Goal: Task Accomplishment & Management: Manage account settings

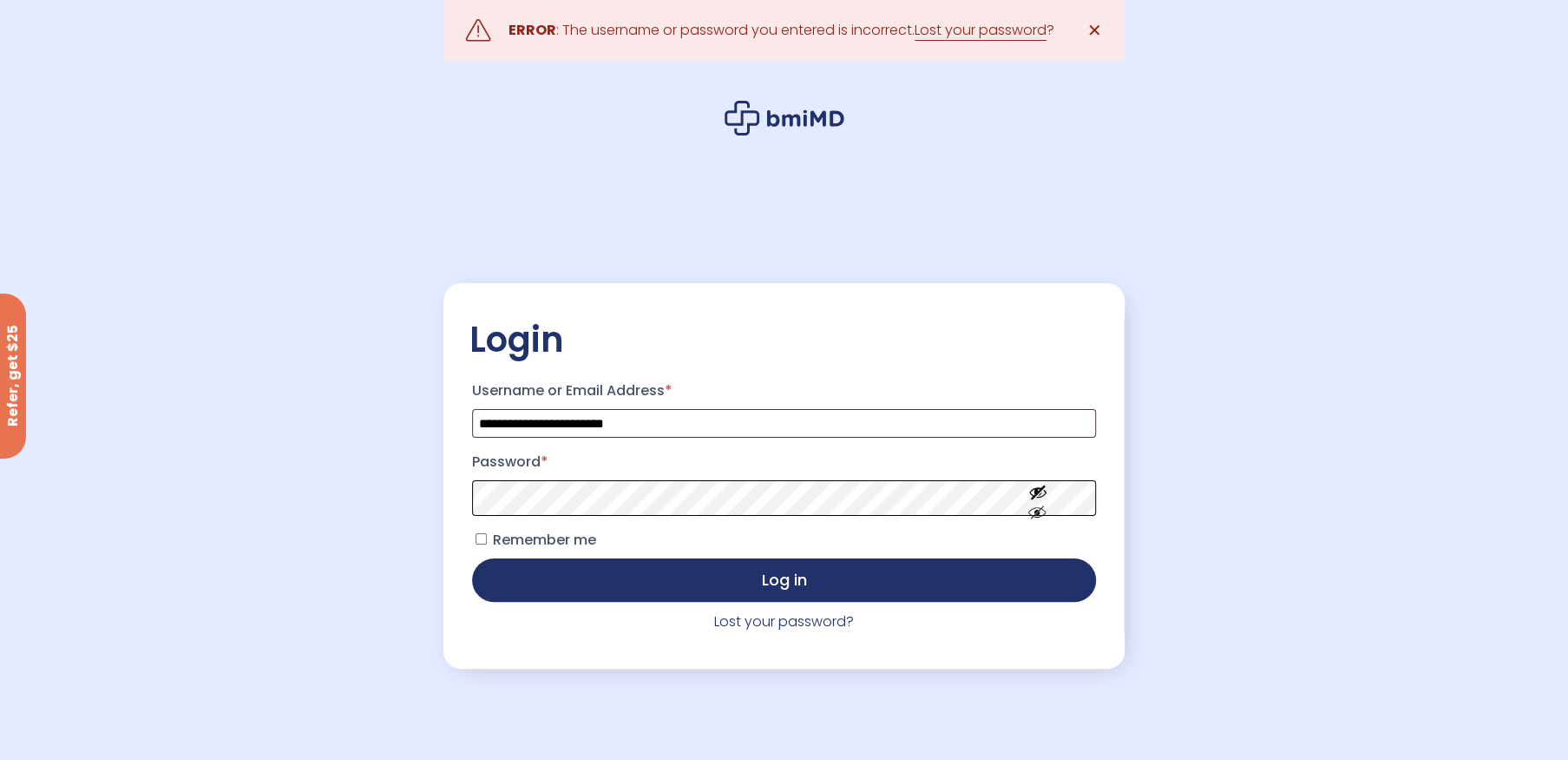
click at [472, 558] on button "Log in" at bounding box center [784, 580] width 625 height 44
click at [975, 35] on link "Lost your password" at bounding box center [980, 30] width 132 height 21
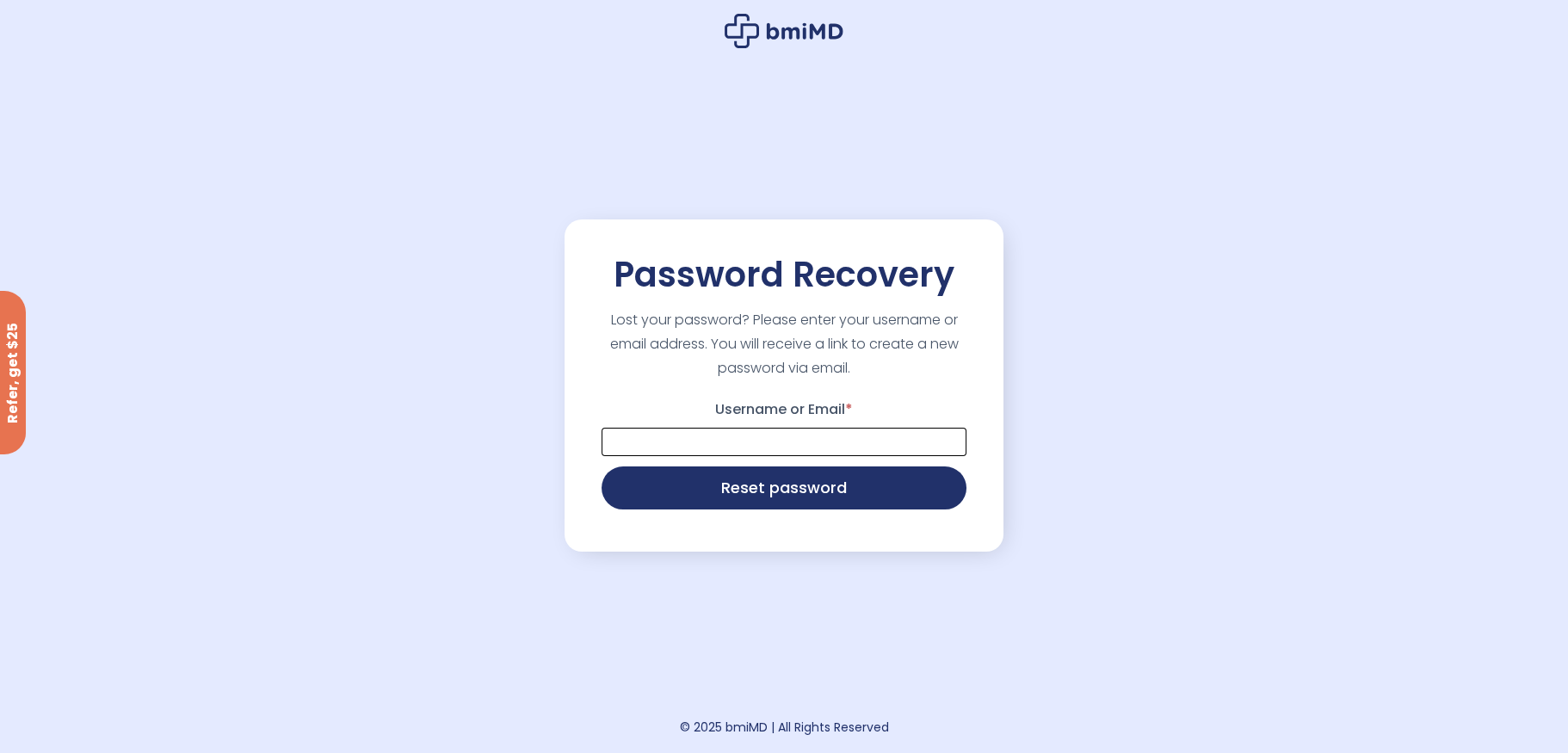
click at [732, 446] on input "Username or Email *" at bounding box center [784, 441] width 364 height 29
type input "**********"
click at [751, 497] on button "Reset password" at bounding box center [784, 486] width 364 height 43
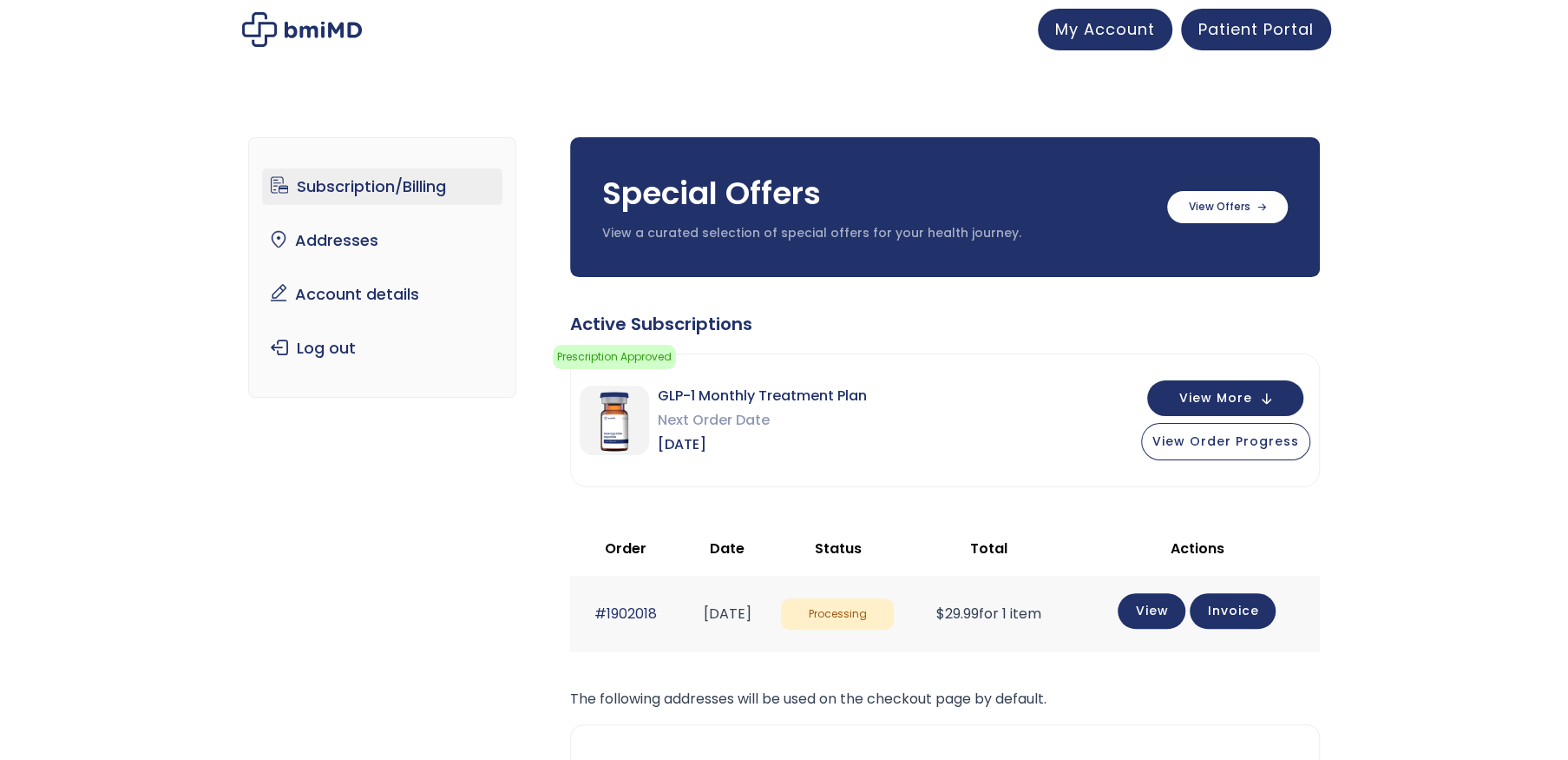
scroll to position [144, 0]
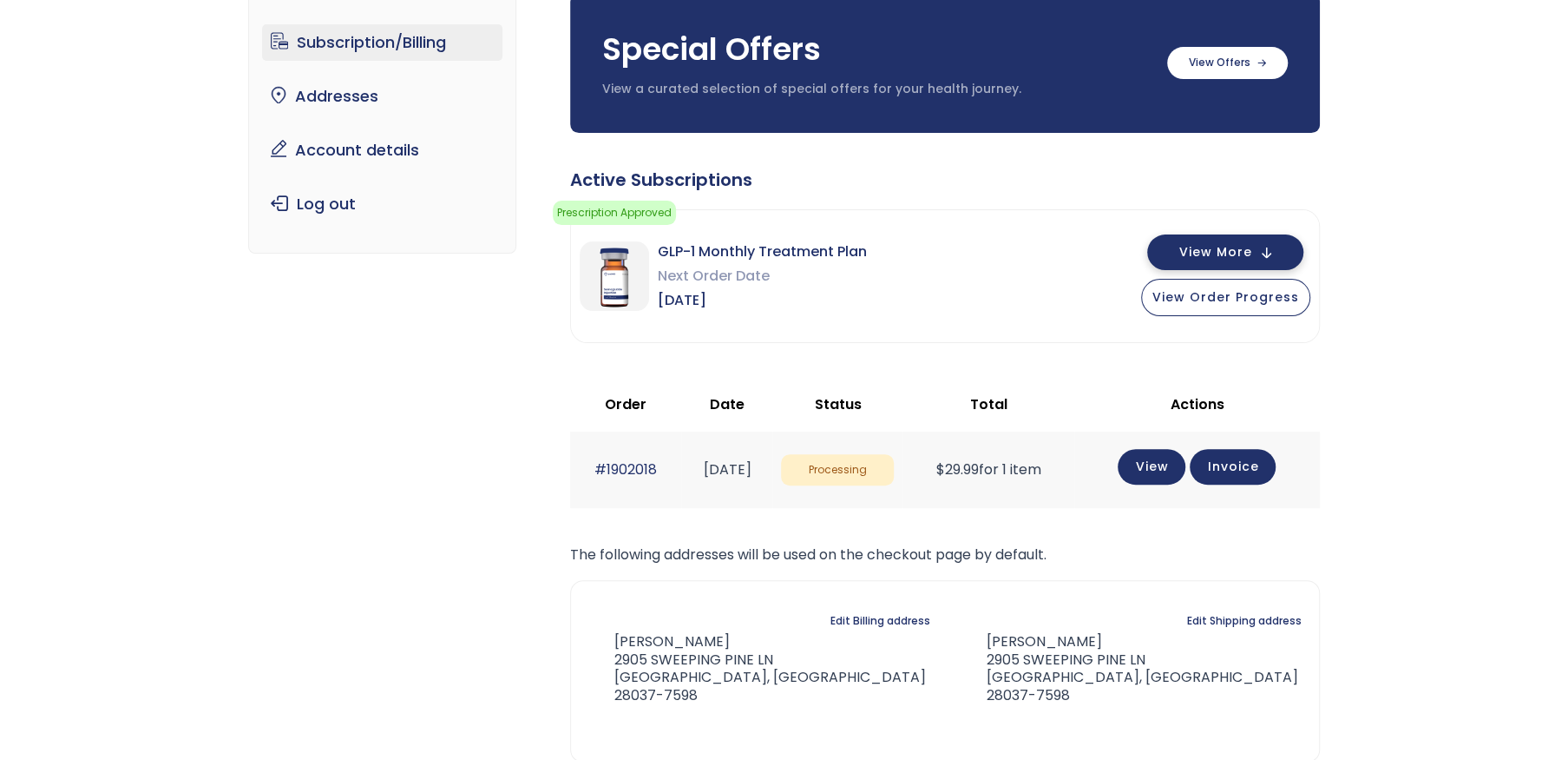
click at [1219, 246] on span "View More" at bounding box center [1214, 251] width 72 height 11
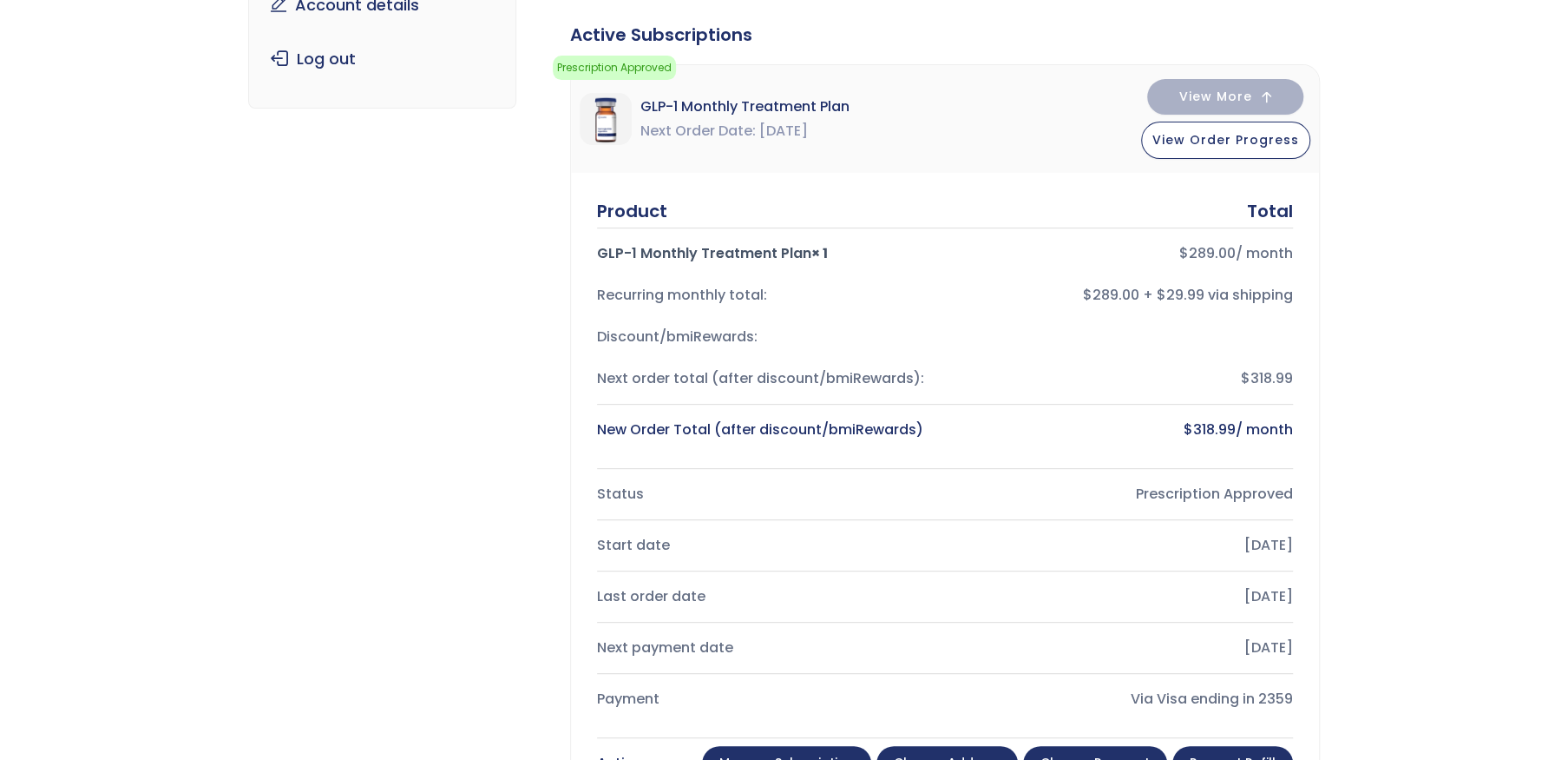
scroll to position [434, 0]
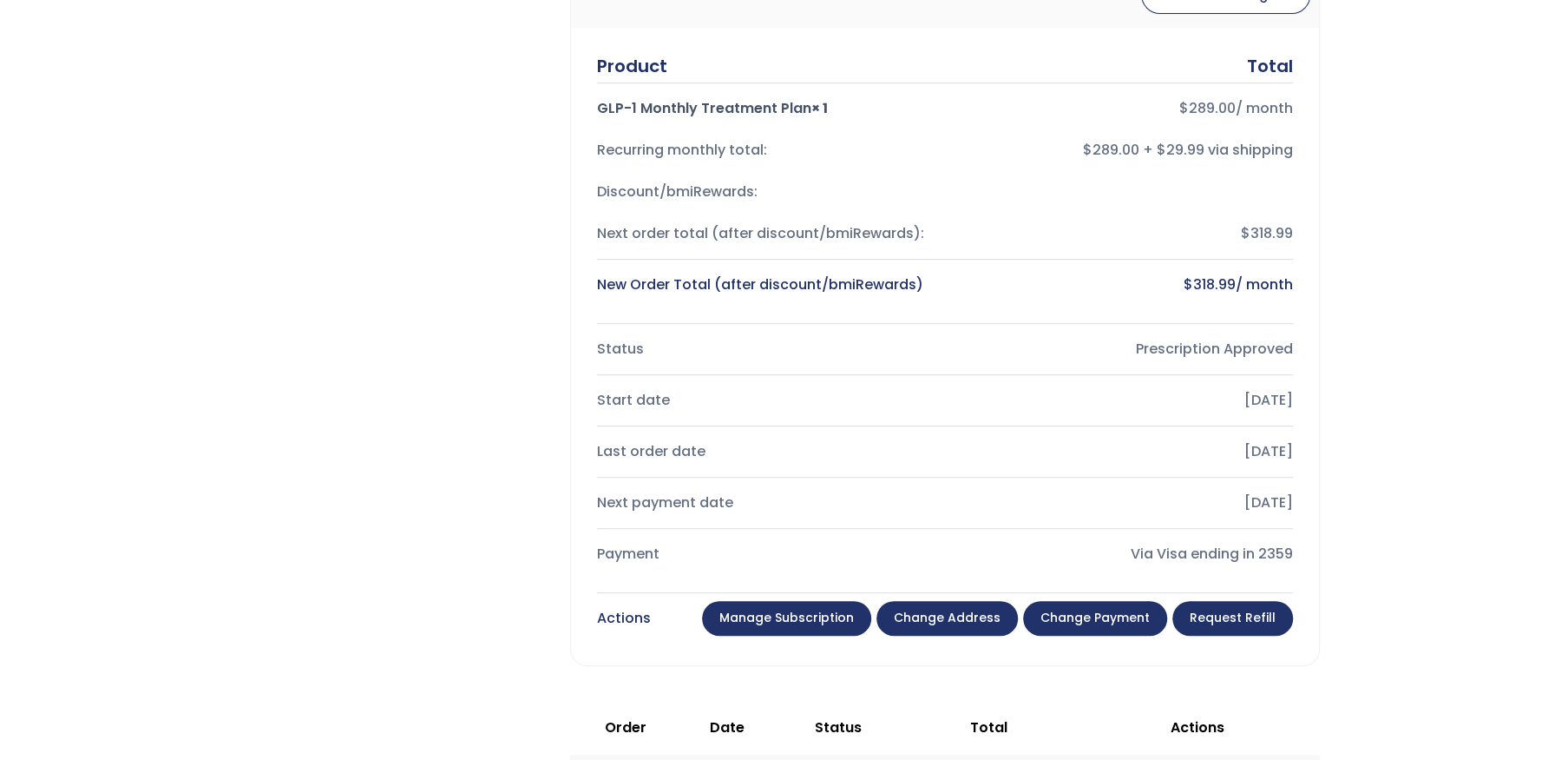
click at [780, 618] on link "Manage Subscription" at bounding box center [786, 618] width 169 height 35
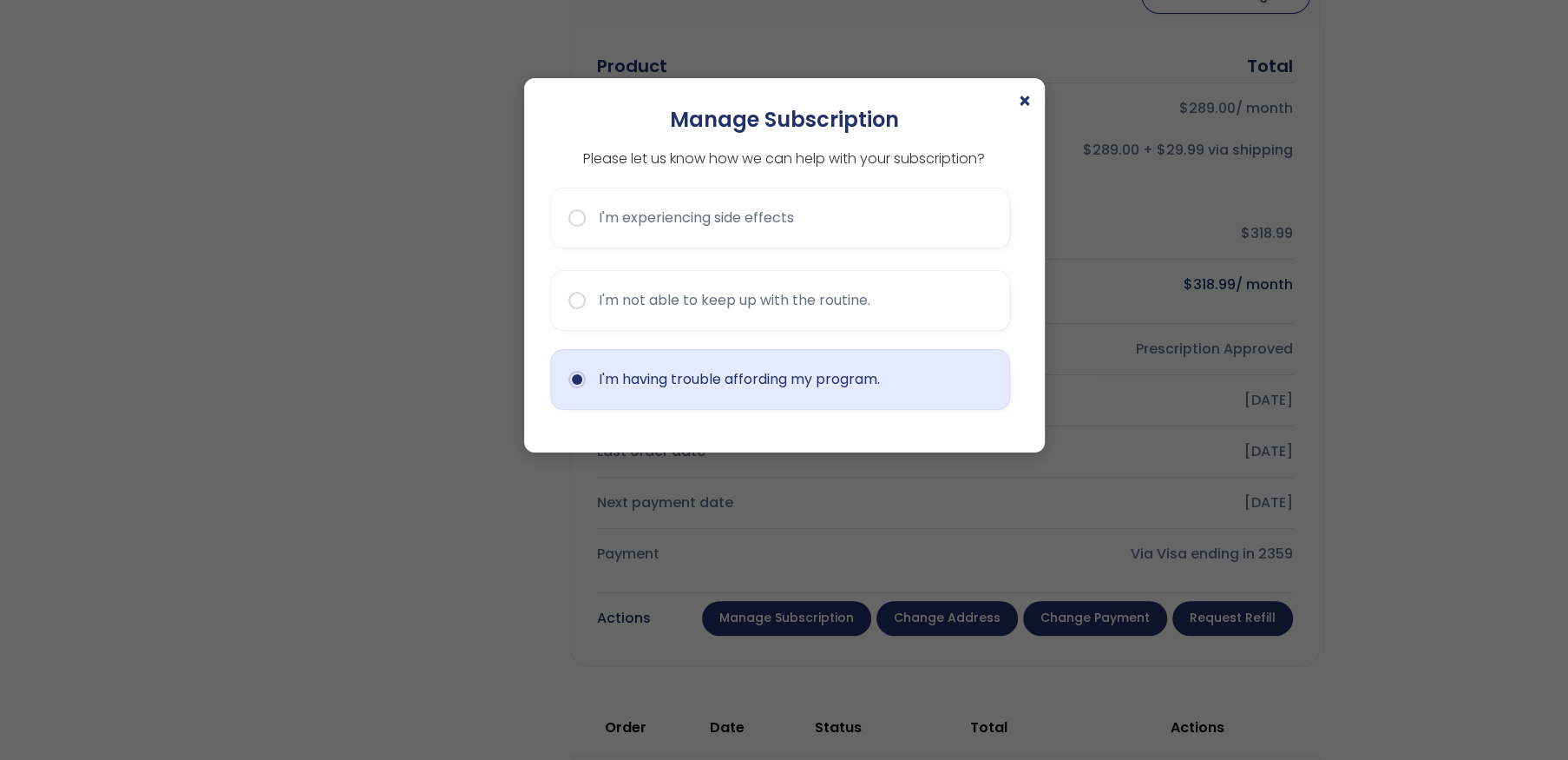
click at [568, 373] on button "I'm having trouble affording my program." at bounding box center [780, 379] width 460 height 61
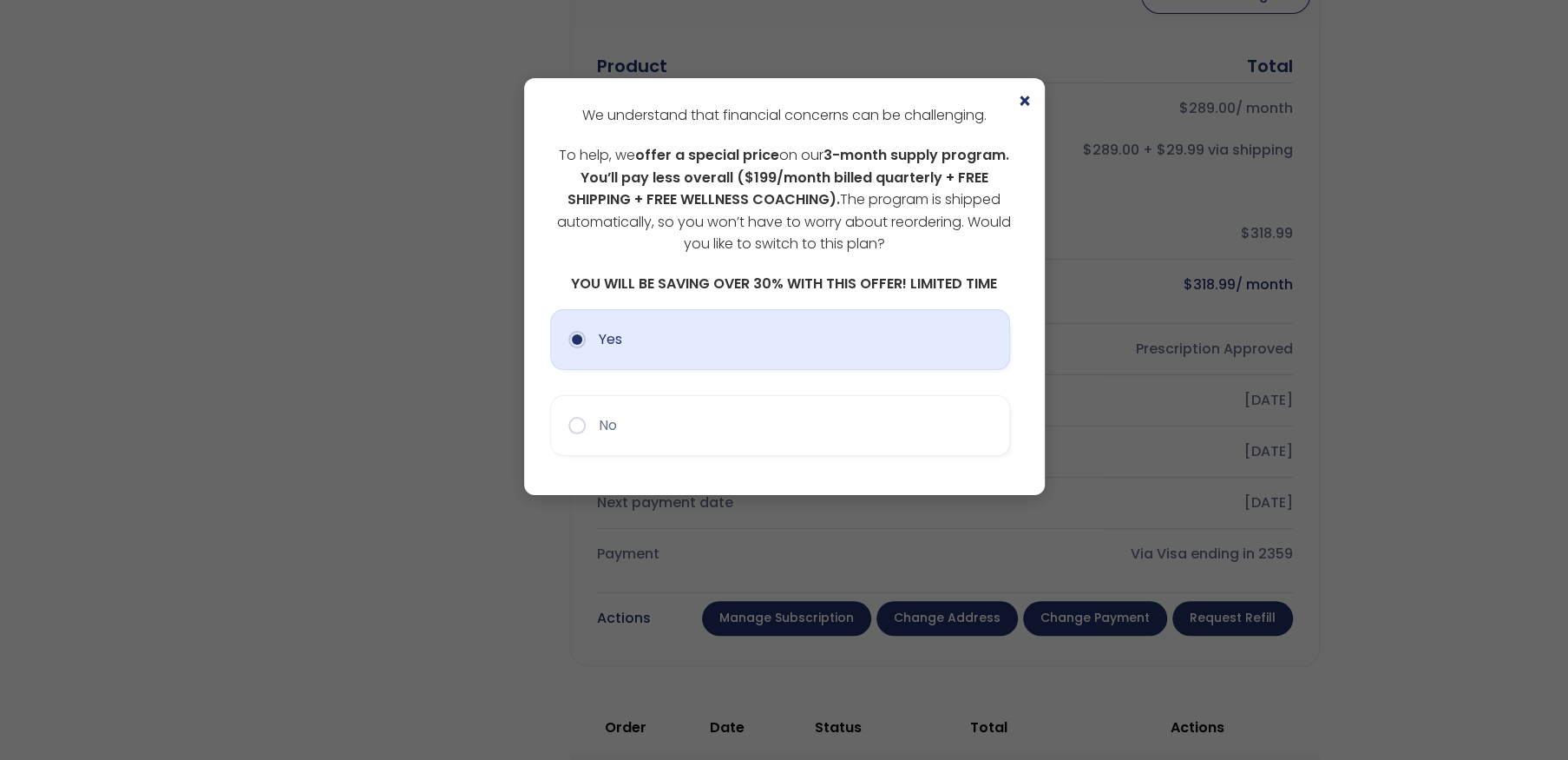
scroll to position [578, 0]
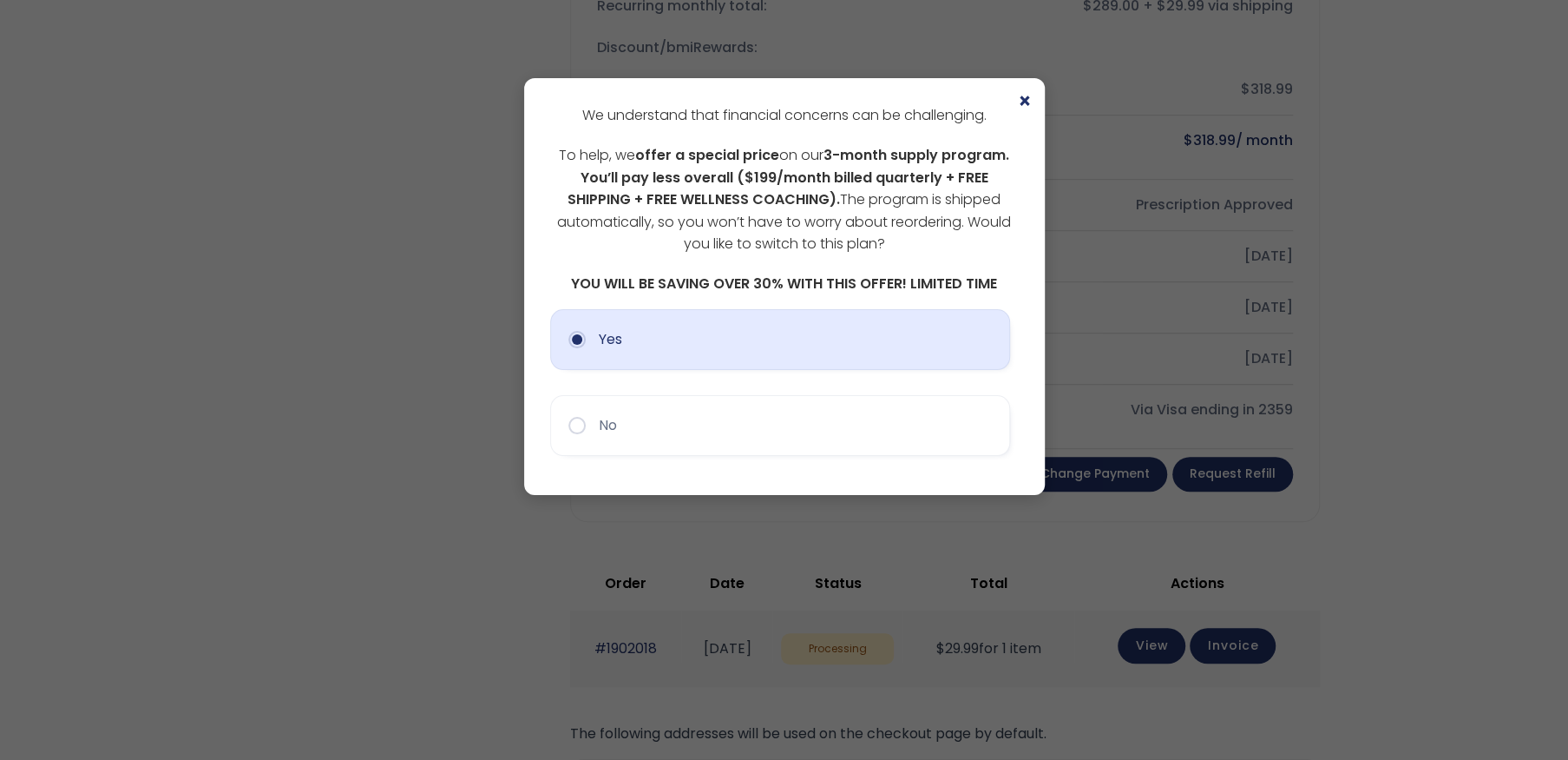
click at [698, 352] on button "Yes" at bounding box center [780, 339] width 460 height 61
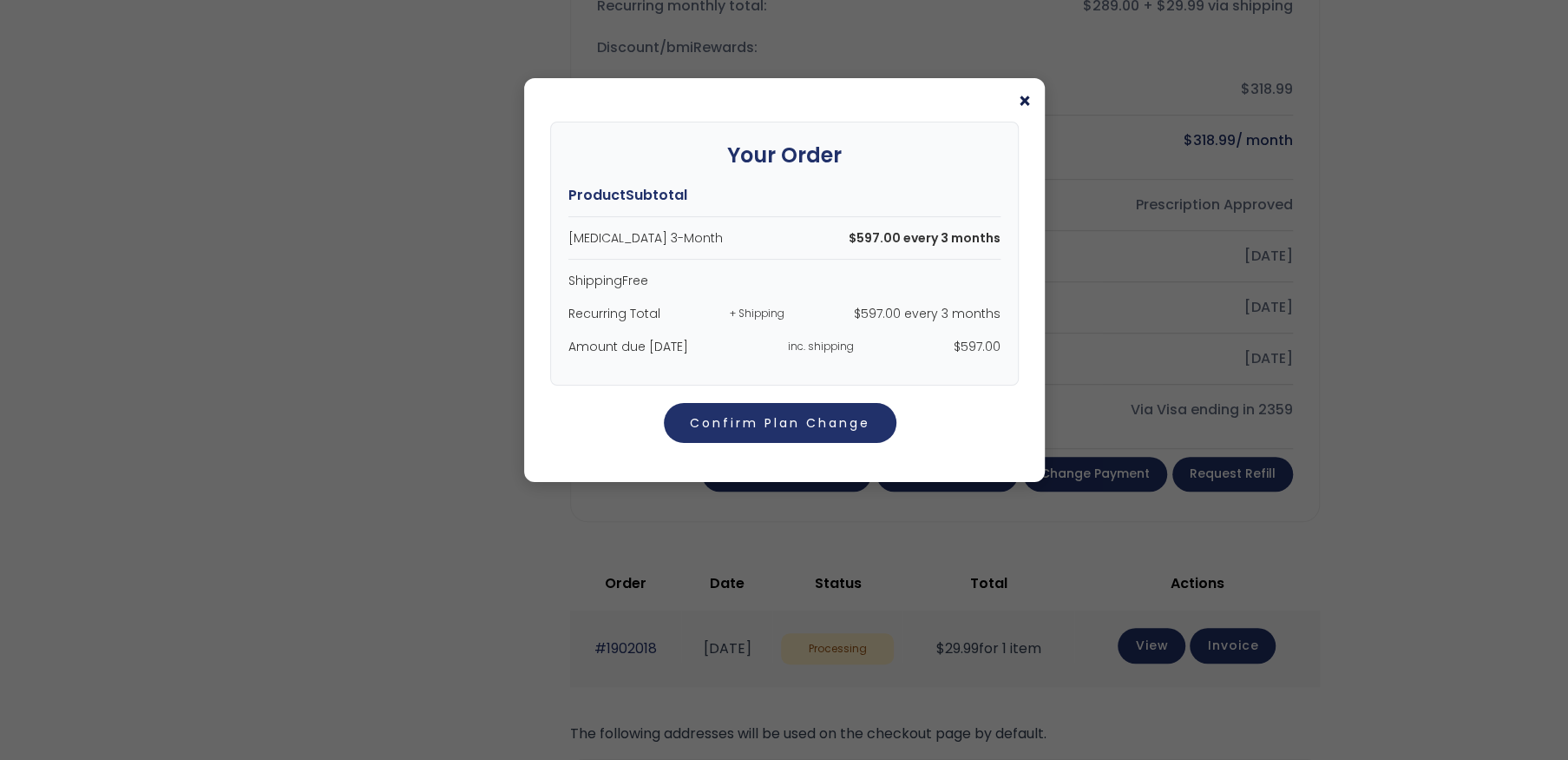
click at [1024, 97] on span "×" at bounding box center [1025, 101] width 14 height 21
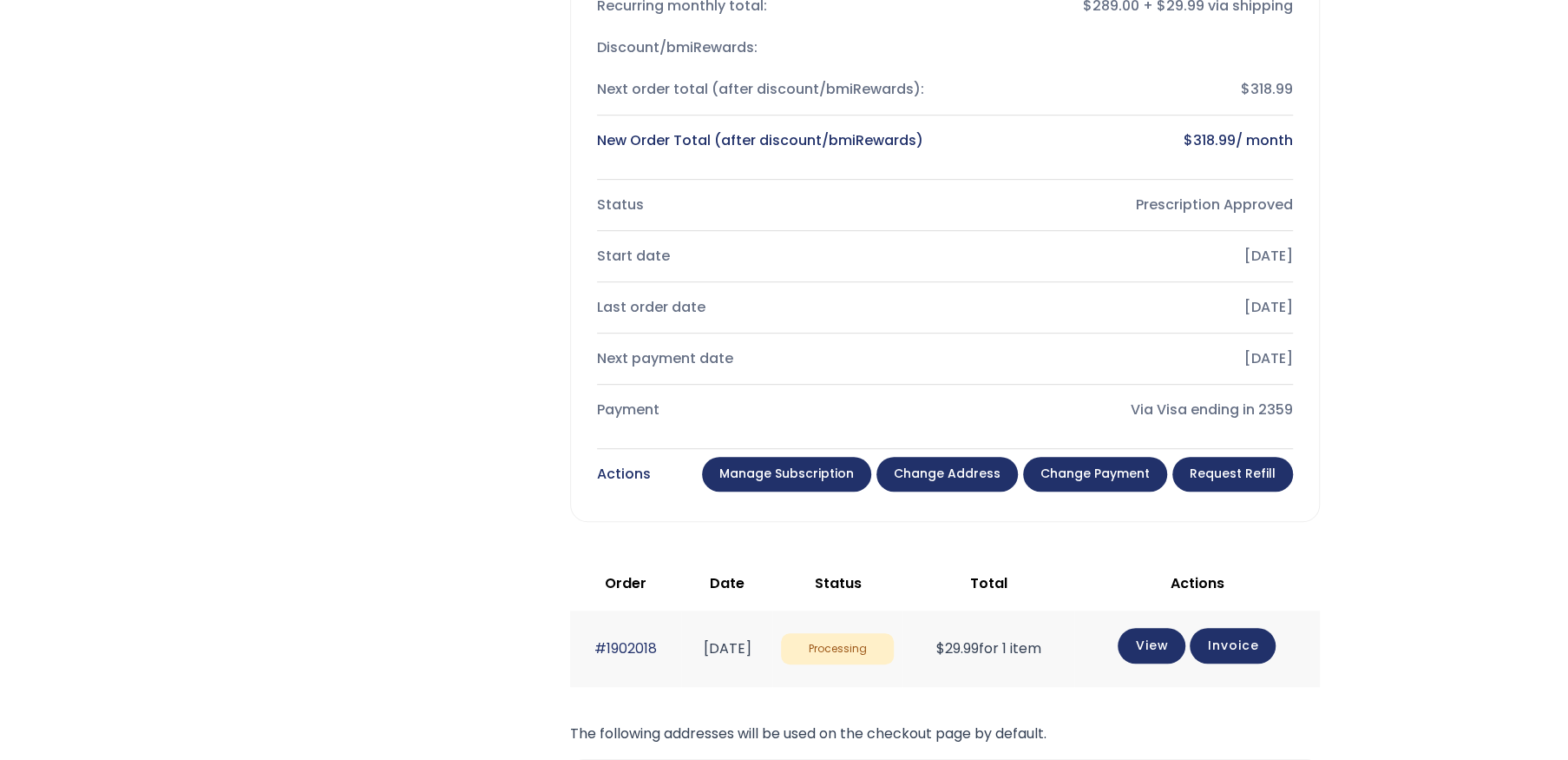
click at [796, 468] on link "Manage Subscription" at bounding box center [786, 474] width 169 height 35
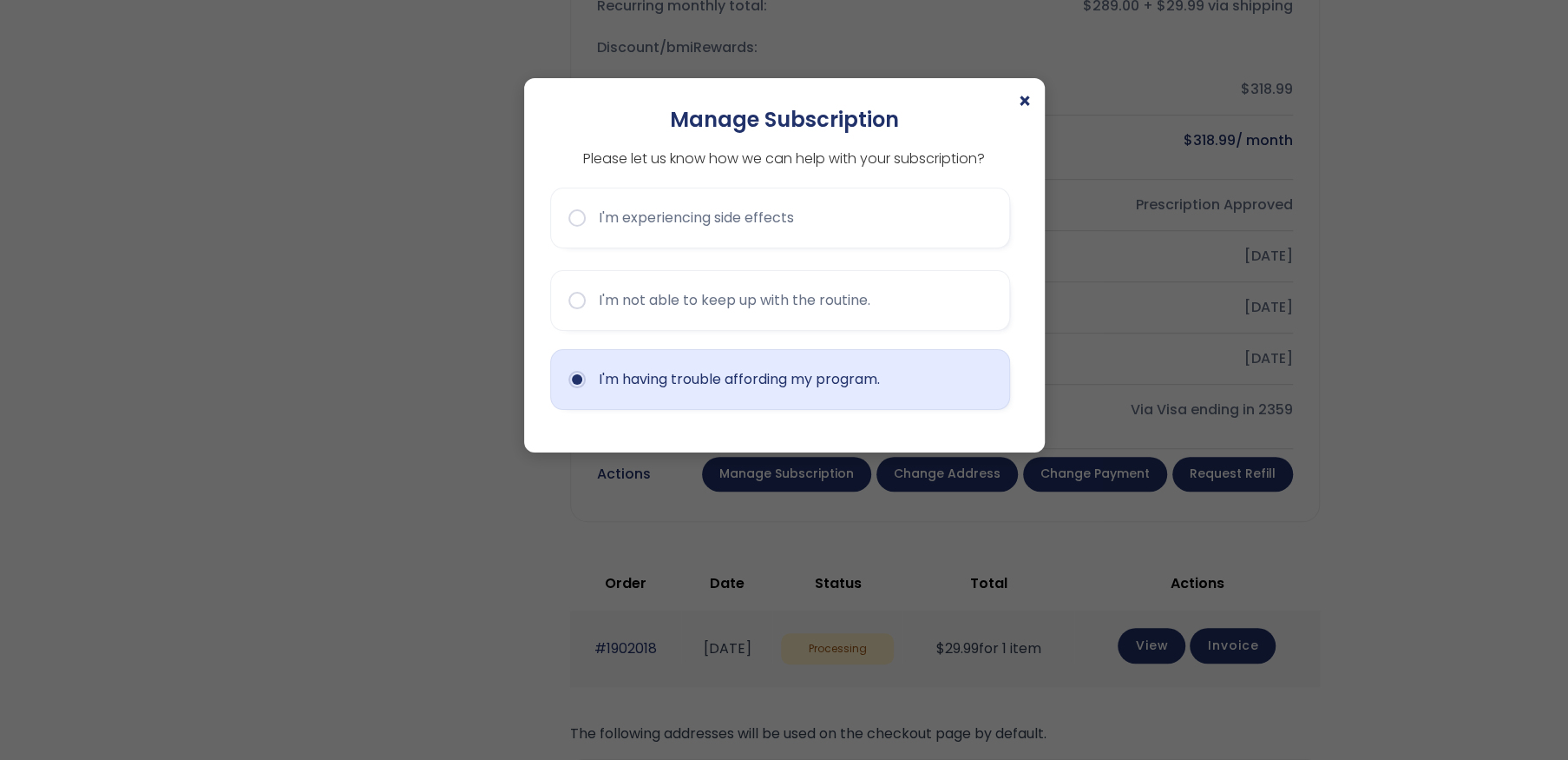
click at [587, 381] on button "I'm having trouble affording my program." at bounding box center [780, 379] width 460 height 61
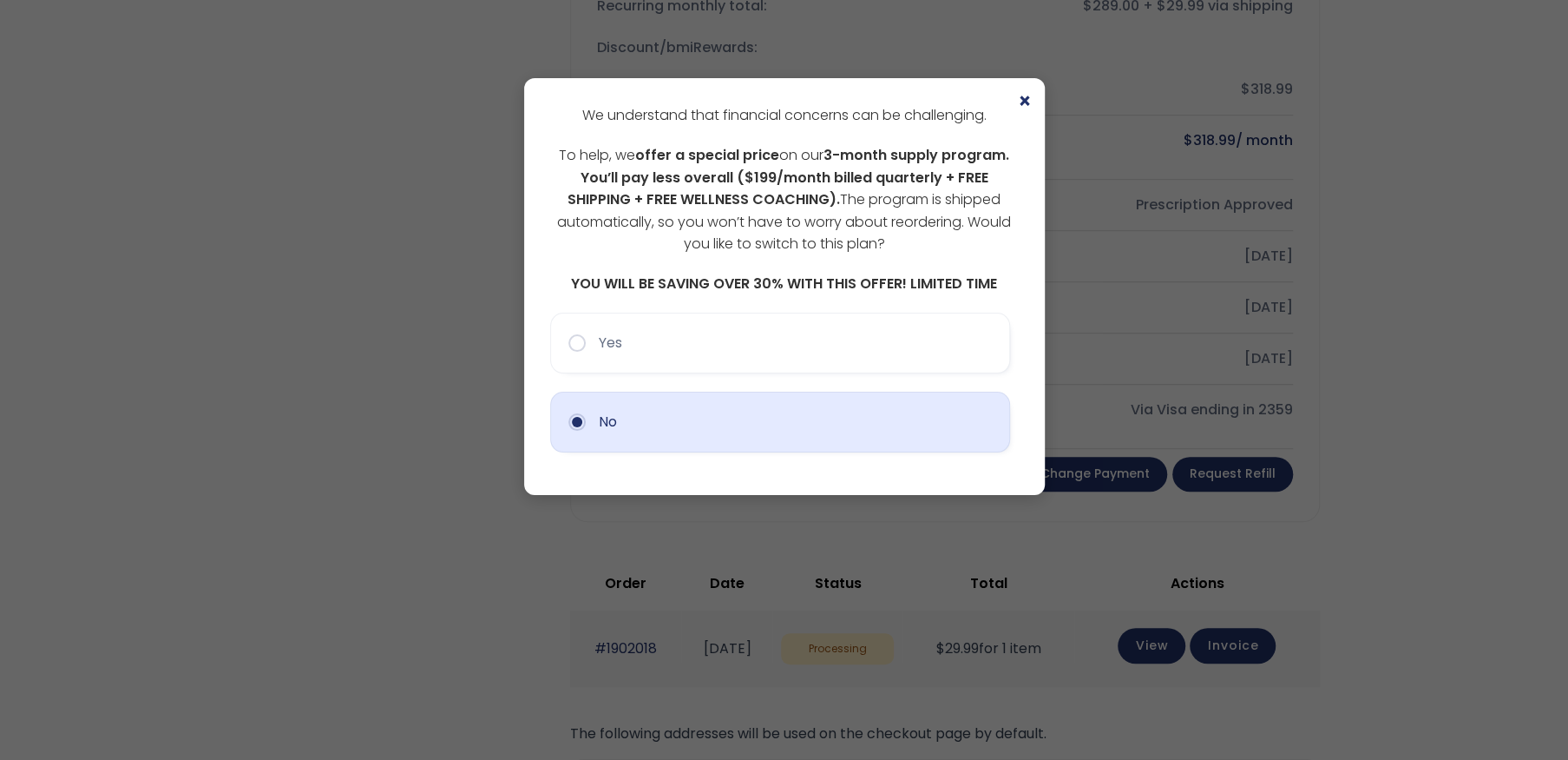
click at [581, 419] on button "No" at bounding box center [780, 421] width 460 height 61
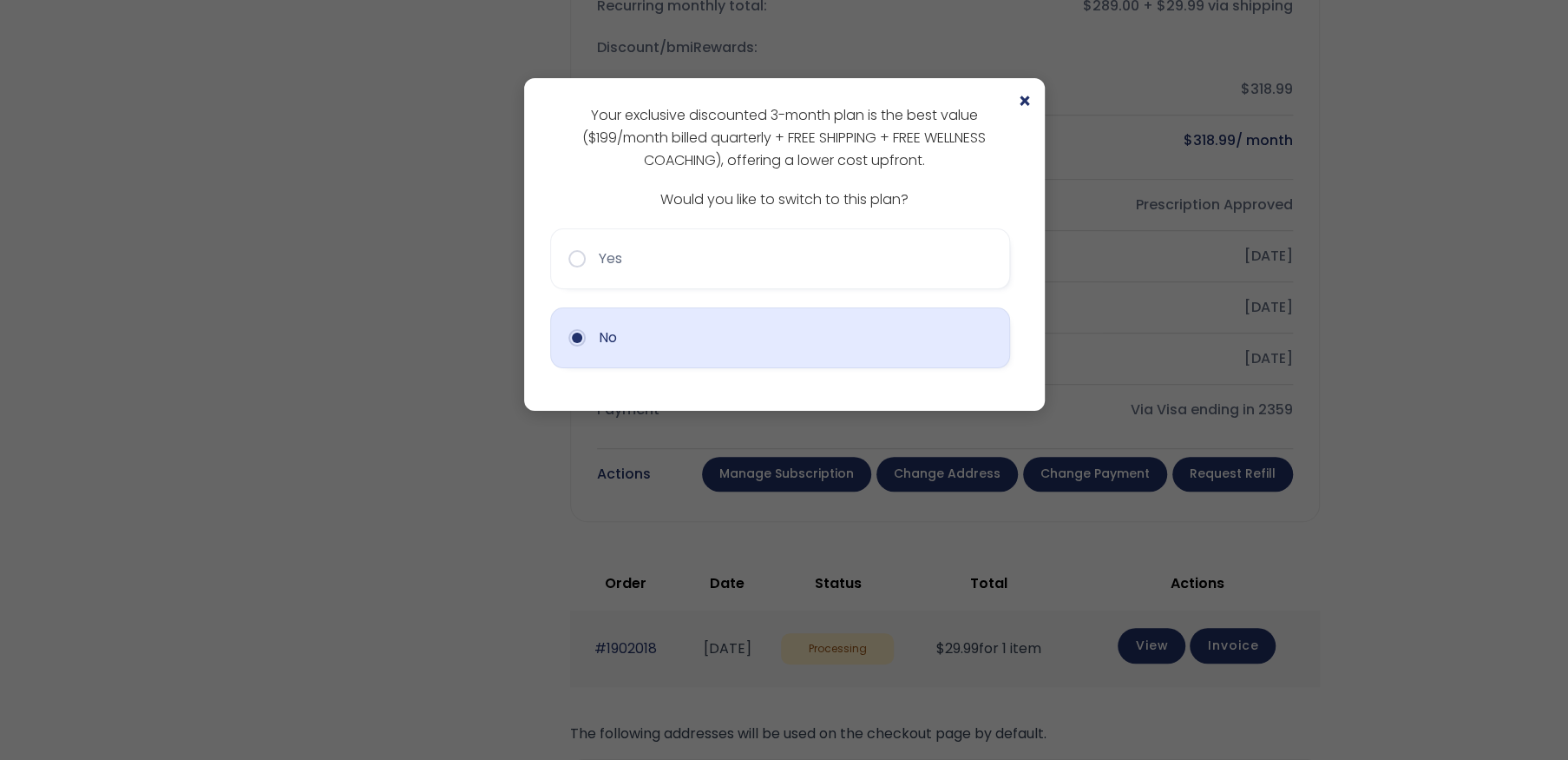
click at [581, 339] on button "No" at bounding box center [780, 337] width 460 height 61
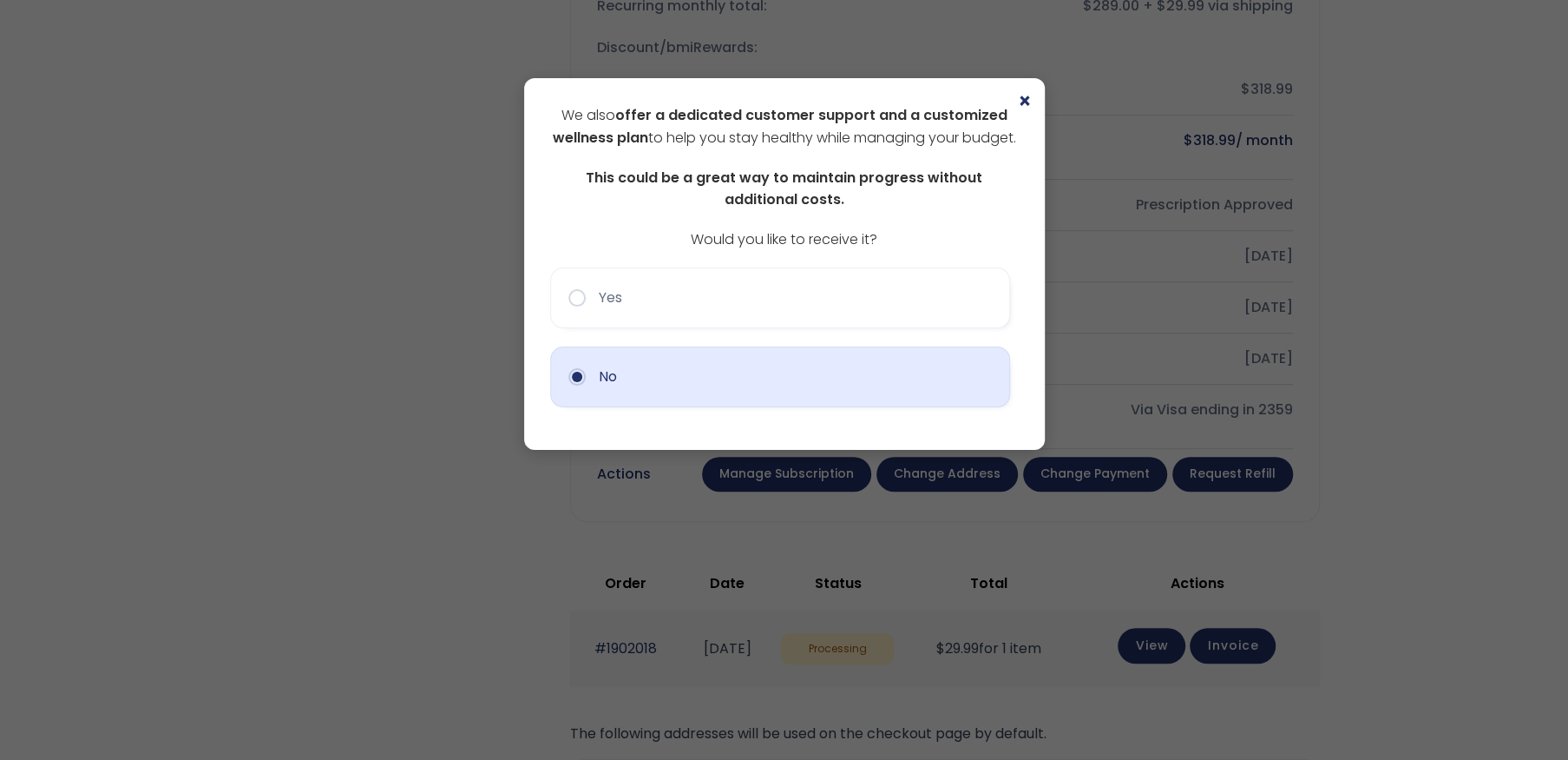
click at [577, 402] on button "No" at bounding box center [780, 377] width 460 height 61
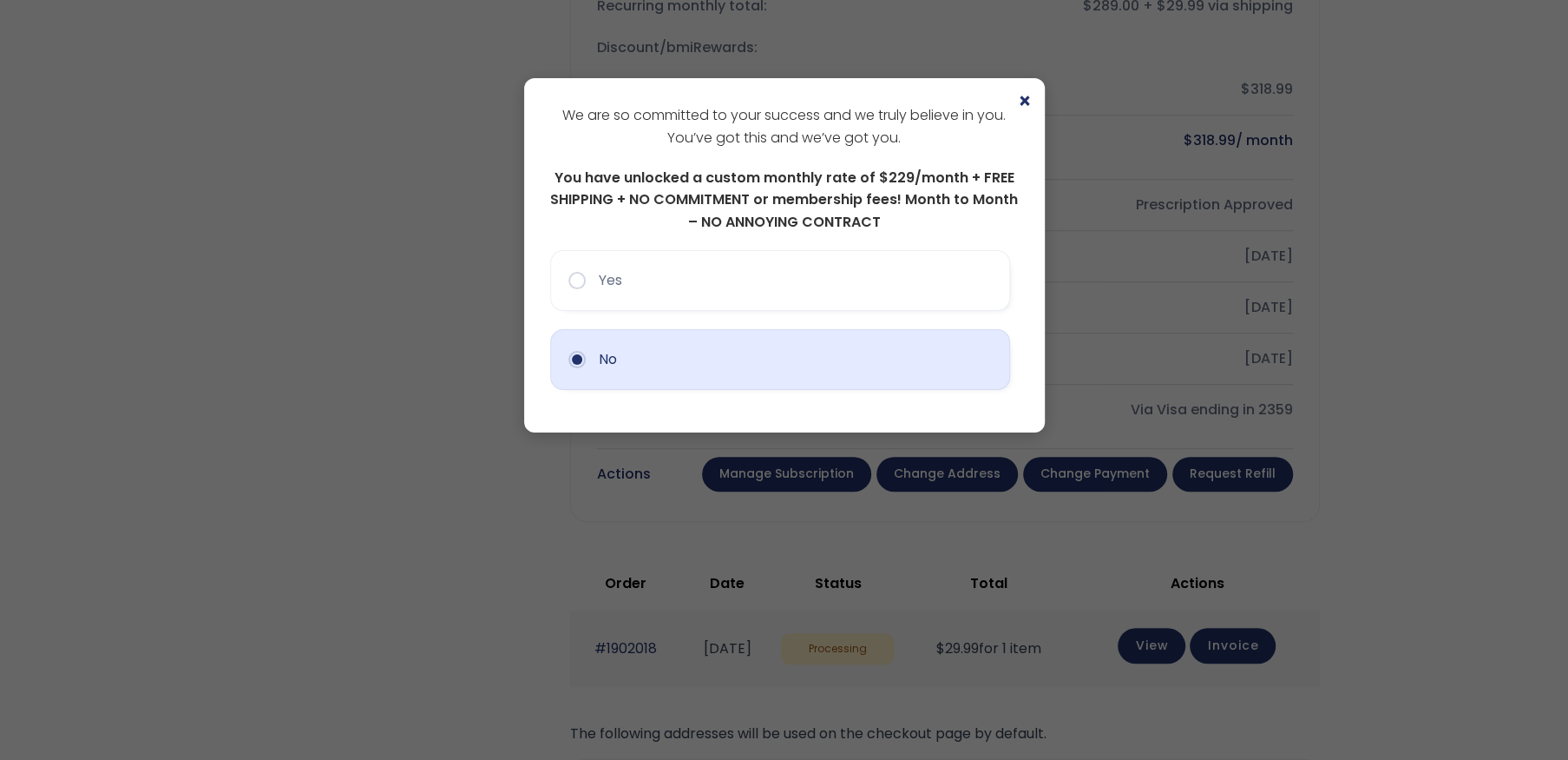
click at [577, 361] on button "No" at bounding box center [780, 359] width 460 height 61
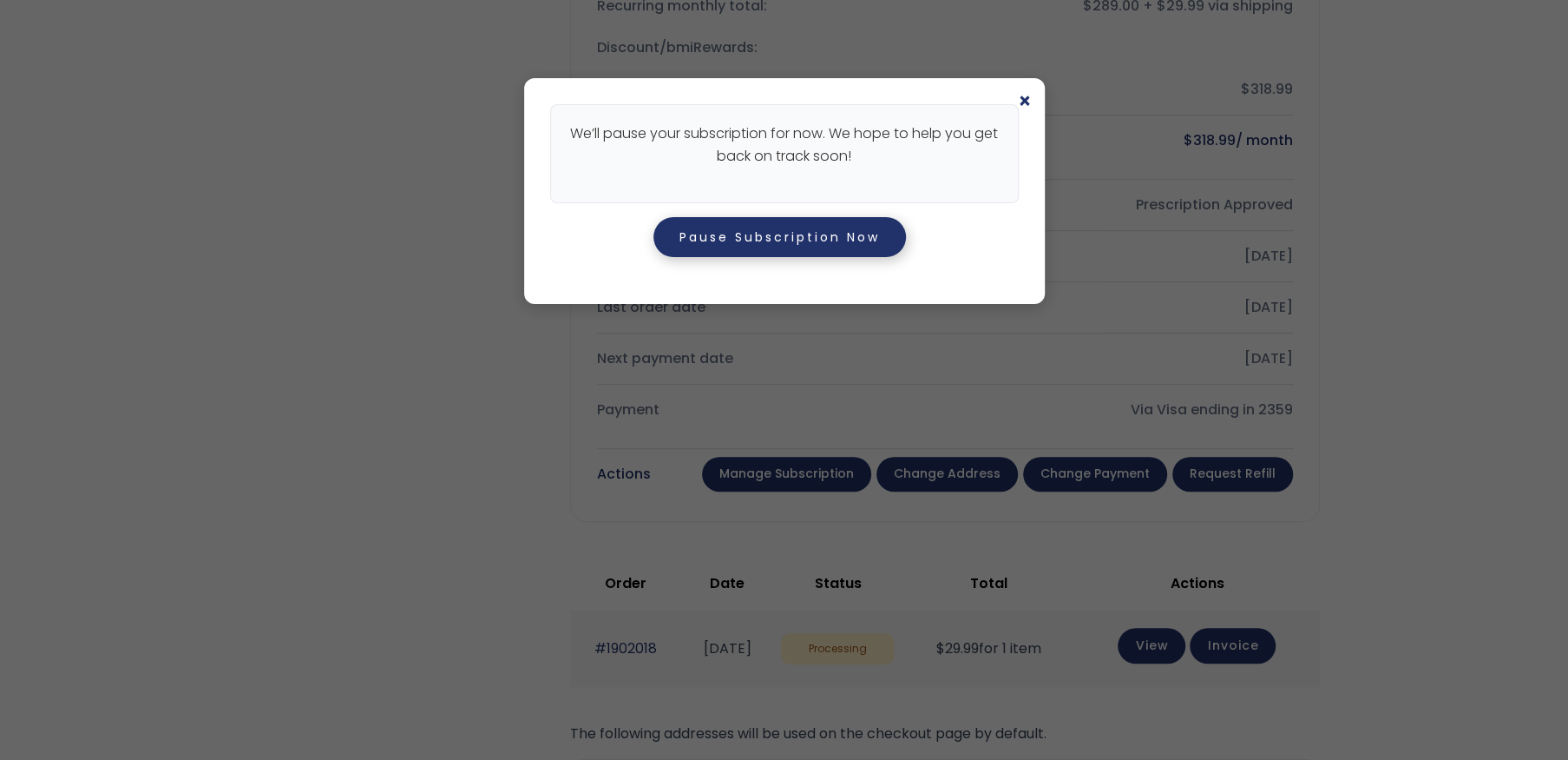
click at [757, 236] on button "Pause Subscription Now" at bounding box center [780, 236] width 252 height 40
